Goal: Navigation & Orientation: Find specific page/section

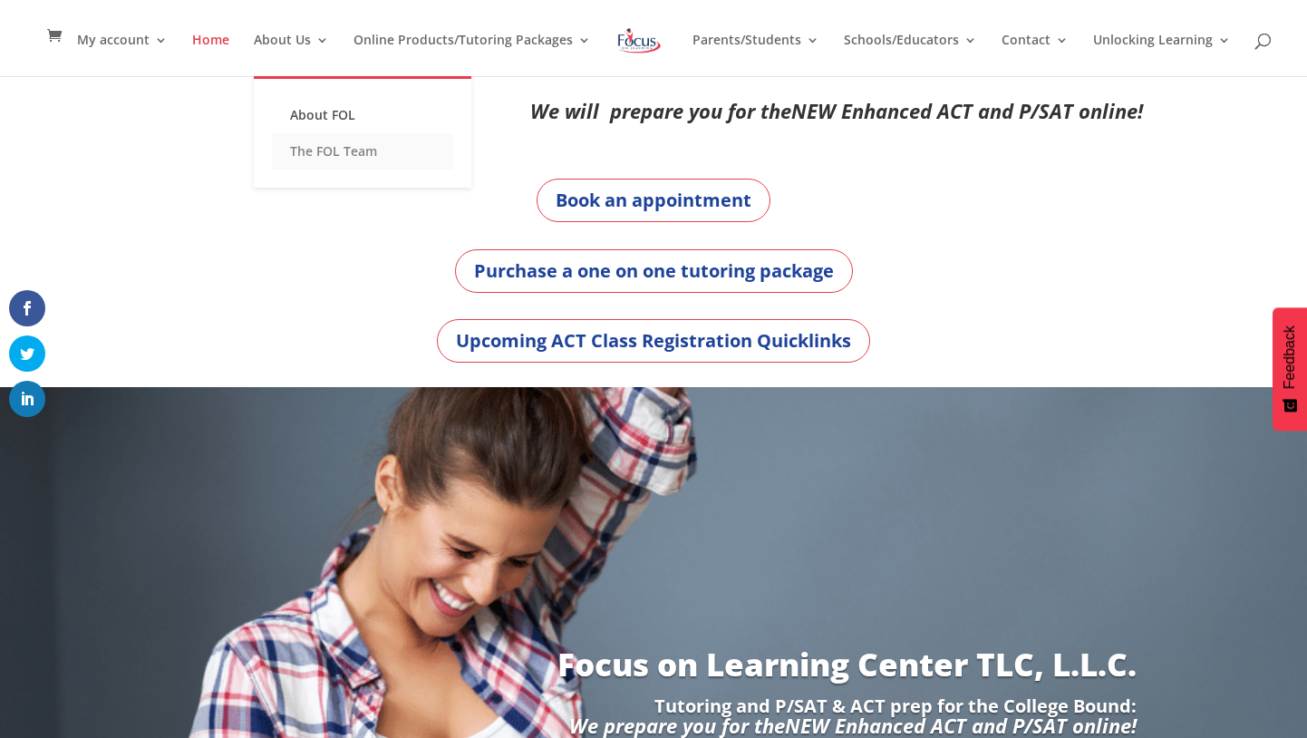
click at [318, 146] on link "The FOL Team" at bounding box center [362, 151] width 181 height 36
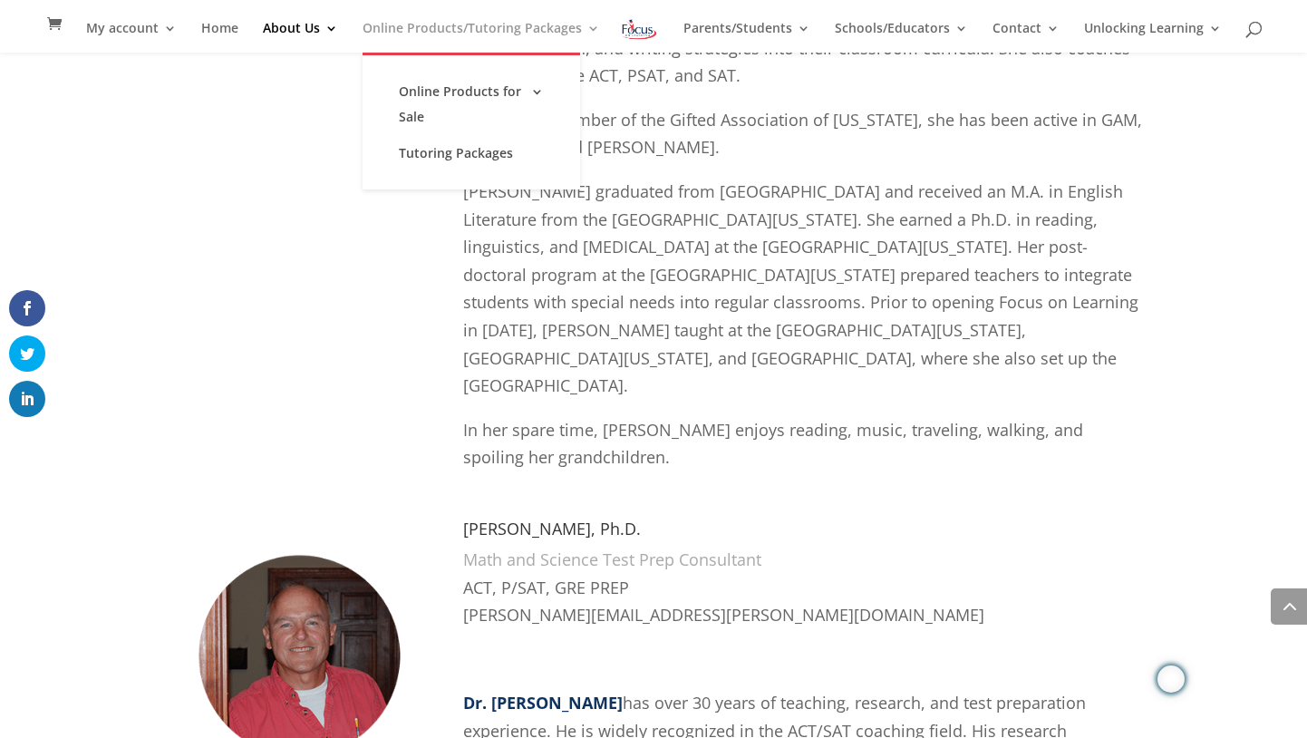
scroll to position [2351, 0]
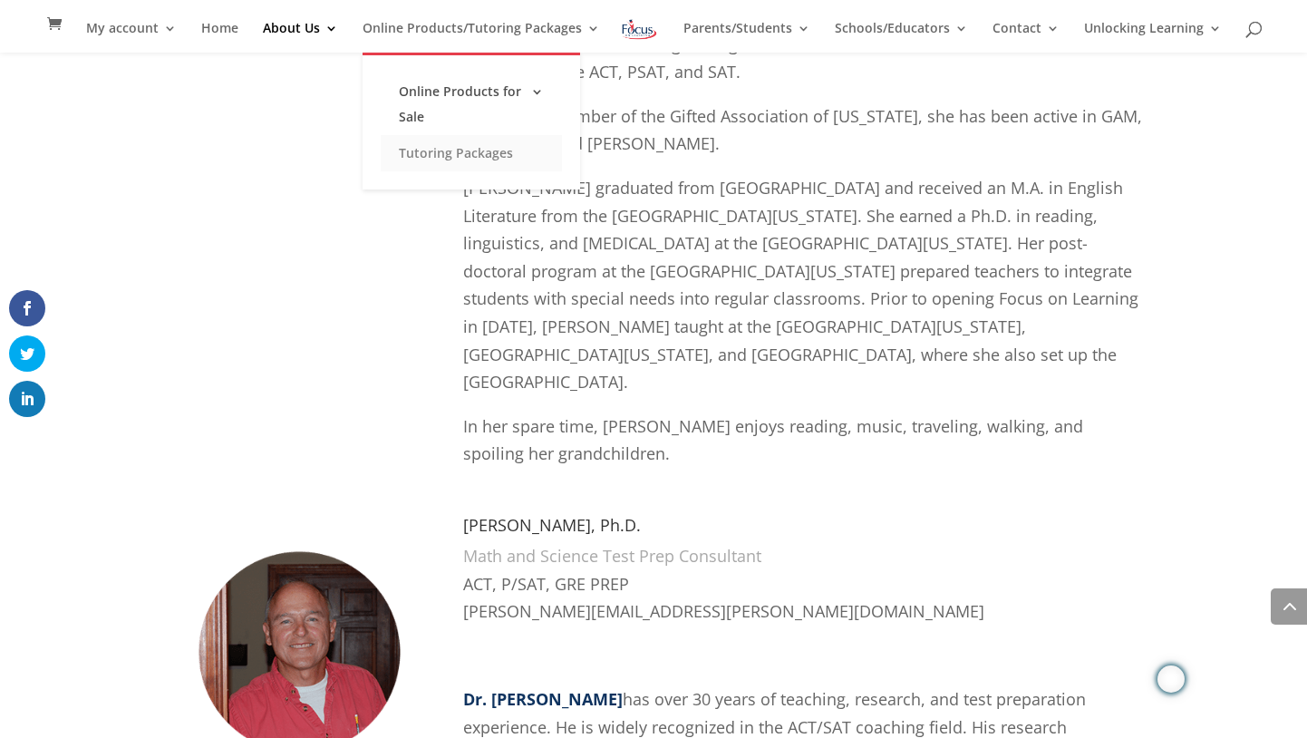
click at [472, 160] on link "Tutoring Packages" at bounding box center [471, 153] width 181 height 36
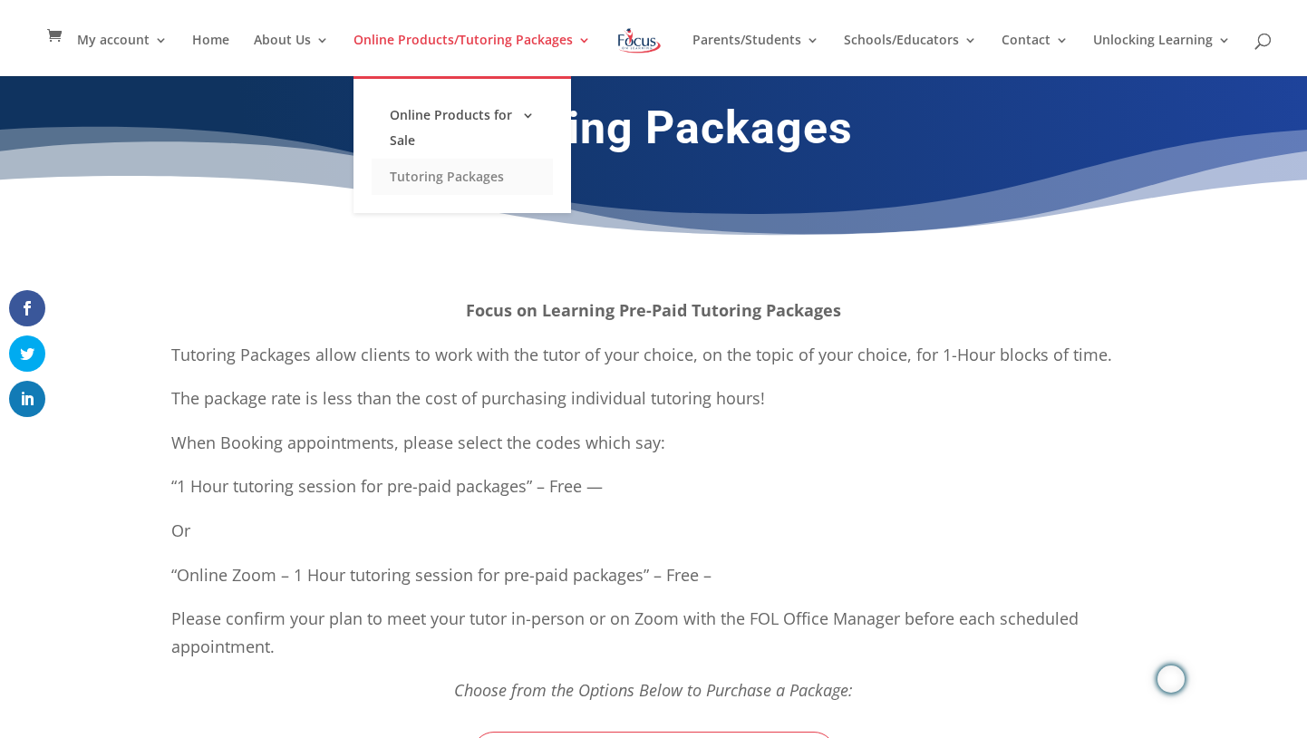
click at [465, 180] on link "Tutoring Packages" at bounding box center [462, 177] width 181 height 36
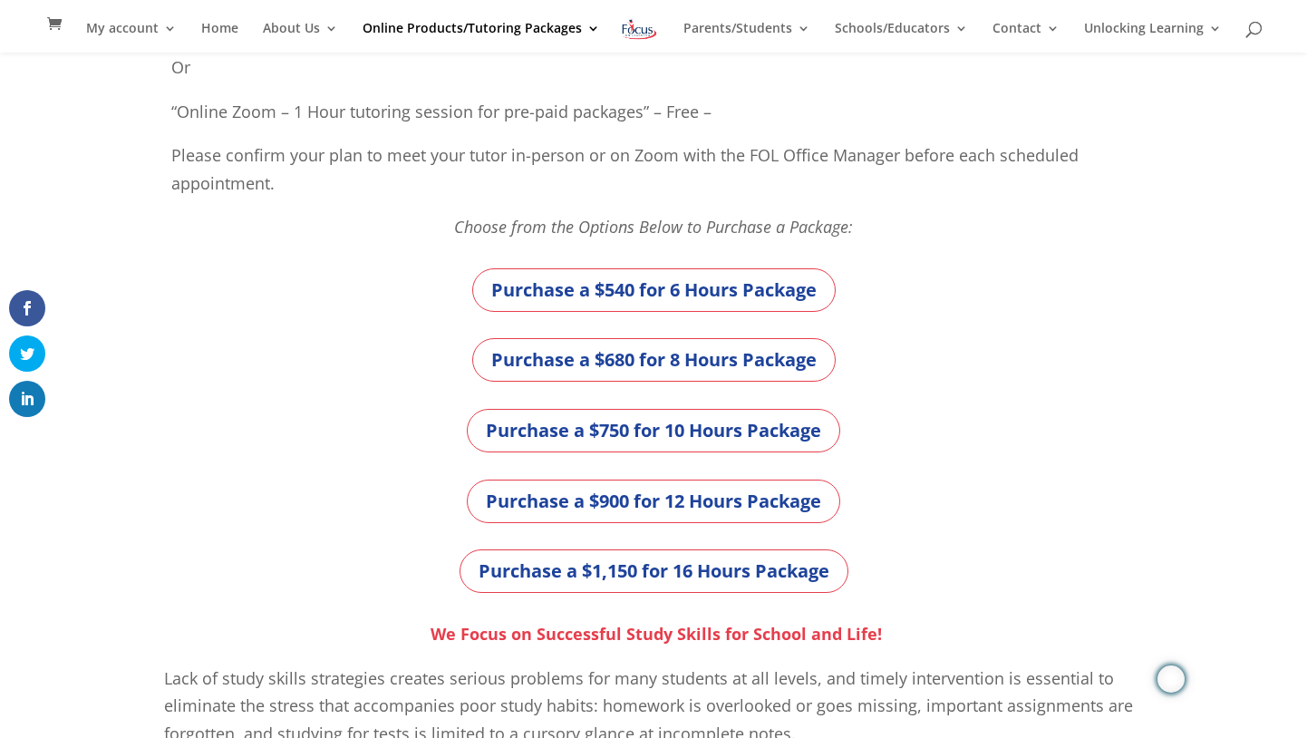
scroll to position [435, 0]
